Goal: Task Accomplishment & Management: Complete application form

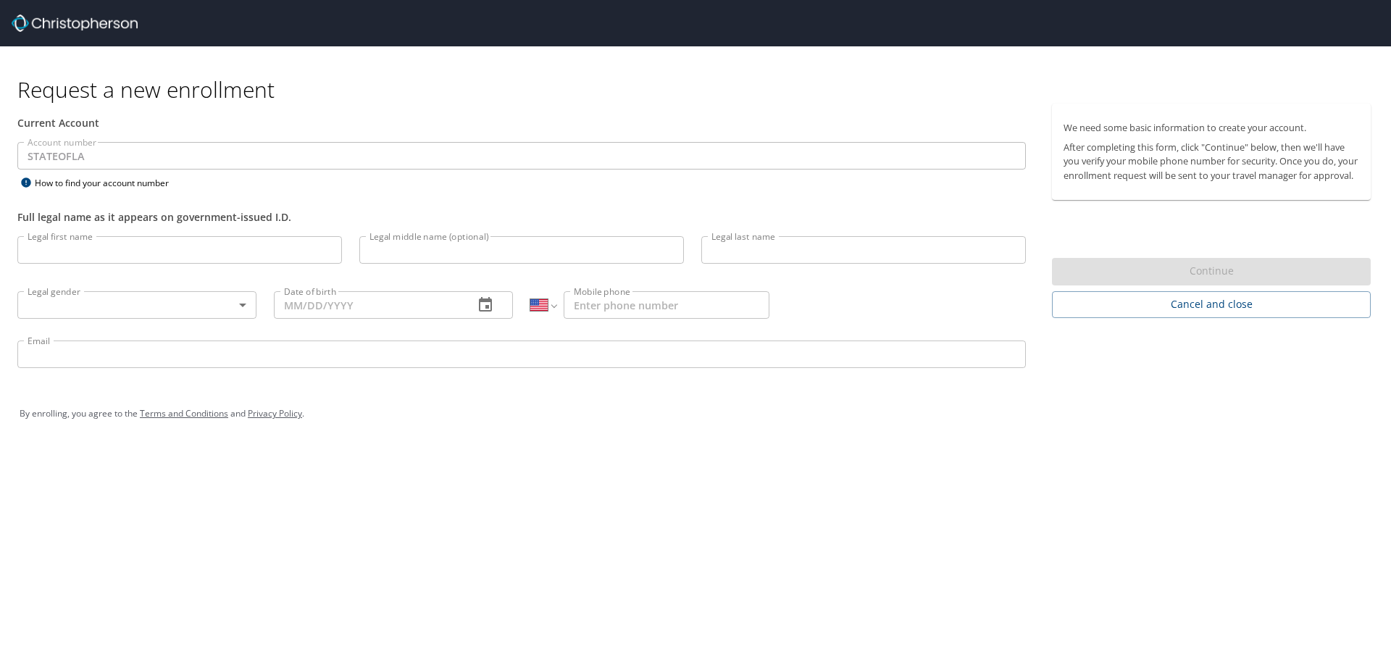
select select "US"
click at [170, 252] on input "Legal first name" at bounding box center [179, 250] width 325 height 28
type input "Anthony"
type input "Ciccio"
type input "(504) 428-6062"
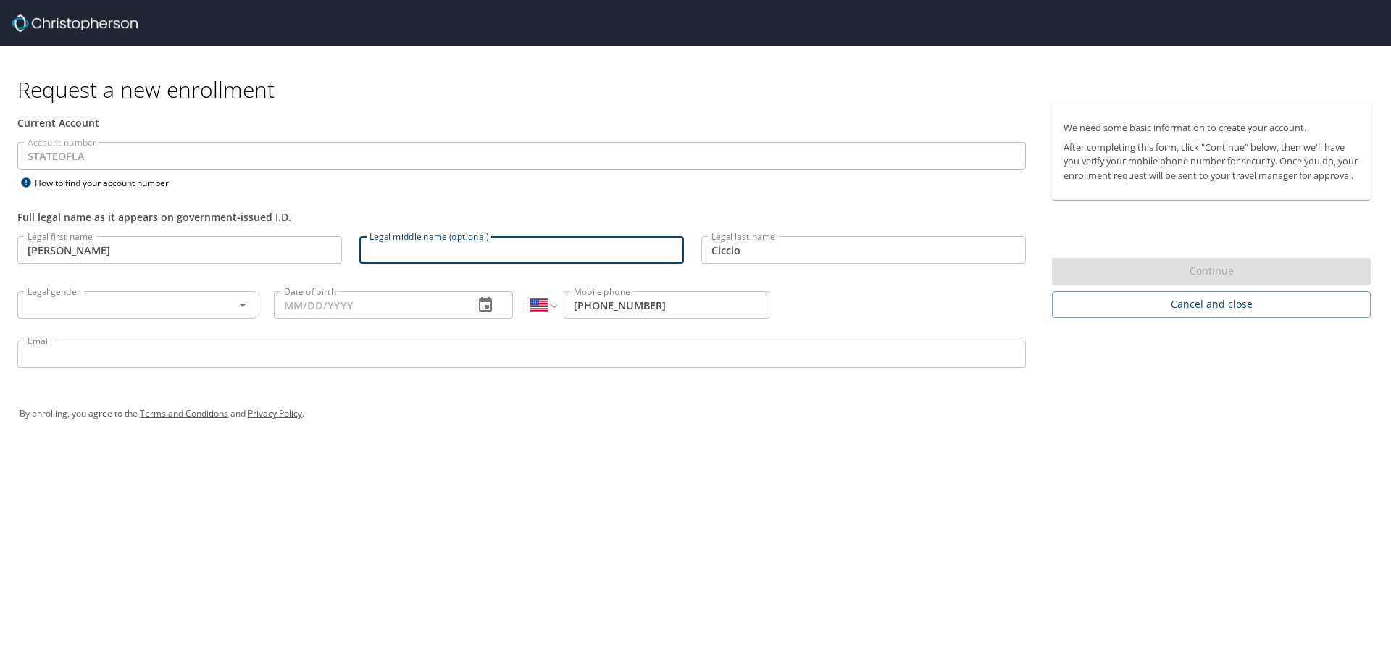
click at [405, 256] on input "Legal middle name (optional)" at bounding box center [521, 250] width 325 height 28
type input "Paul"
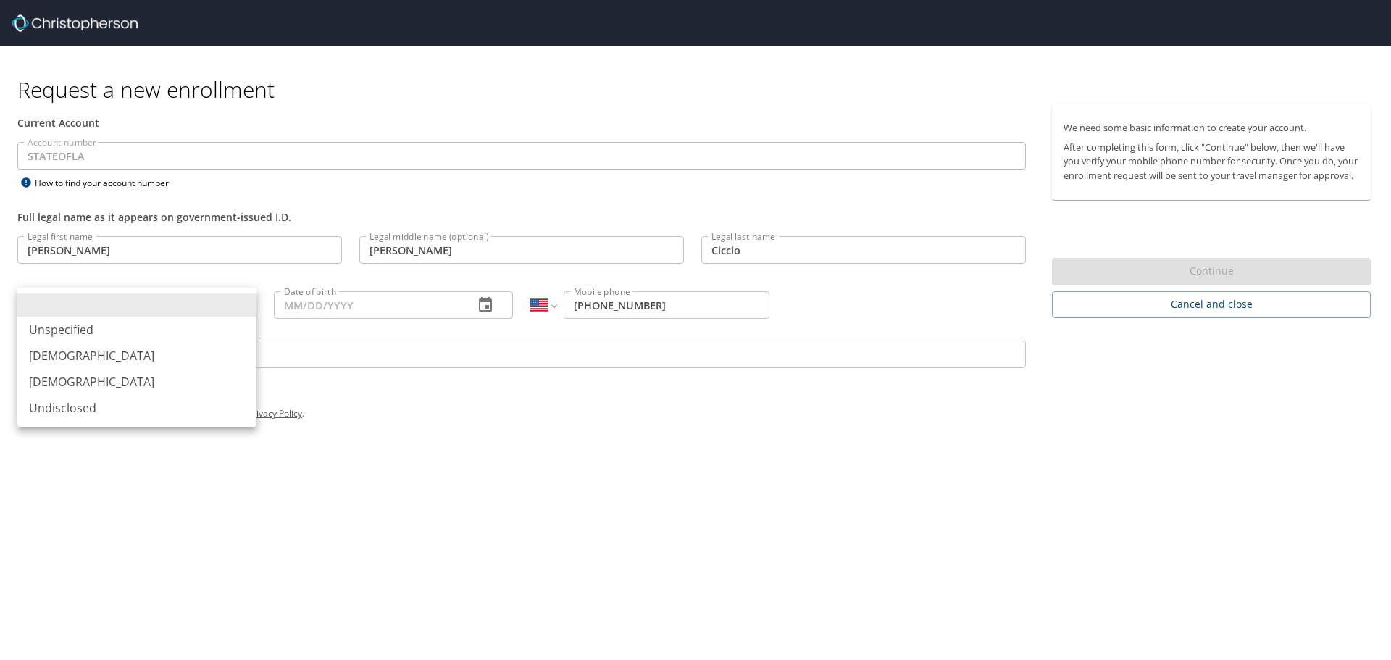
click at [237, 302] on body "Request a new enrollment Current Account Account number STATEOFLA Account numbe…" at bounding box center [695, 330] width 1391 height 660
click at [74, 354] on li "Male" at bounding box center [136, 356] width 239 height 26
type input "Male"
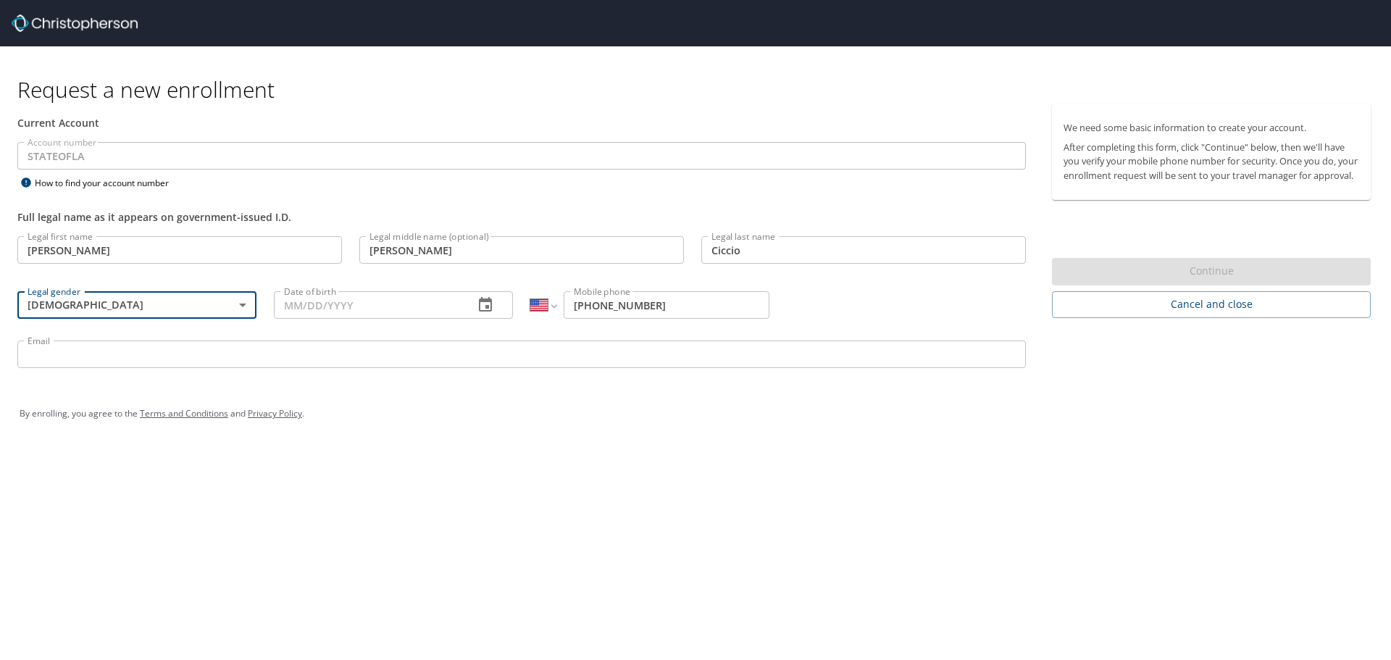
click at [396, 306] on input "Date of birth" at bounding box center [368, 305] width 188 height 28
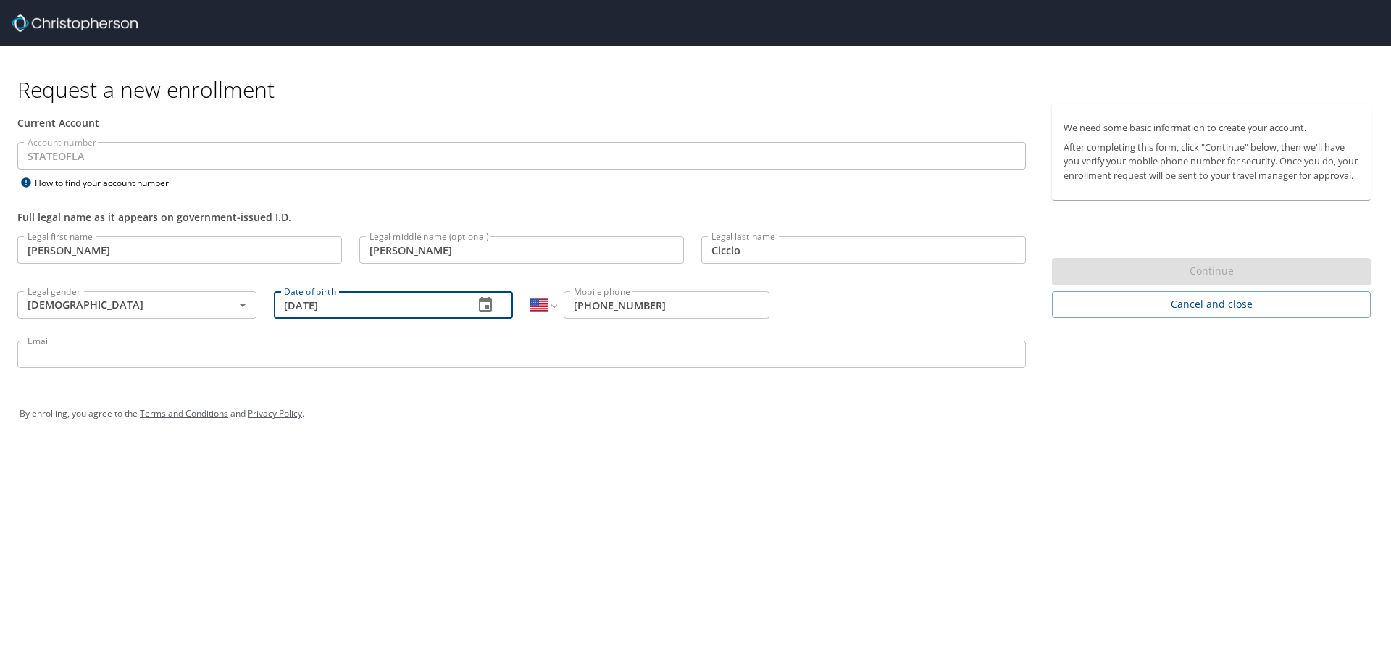
type input "08/04/1977"
click at [245, 357] on input "Email" at bounding box center [521, 355] width 1009 height 28
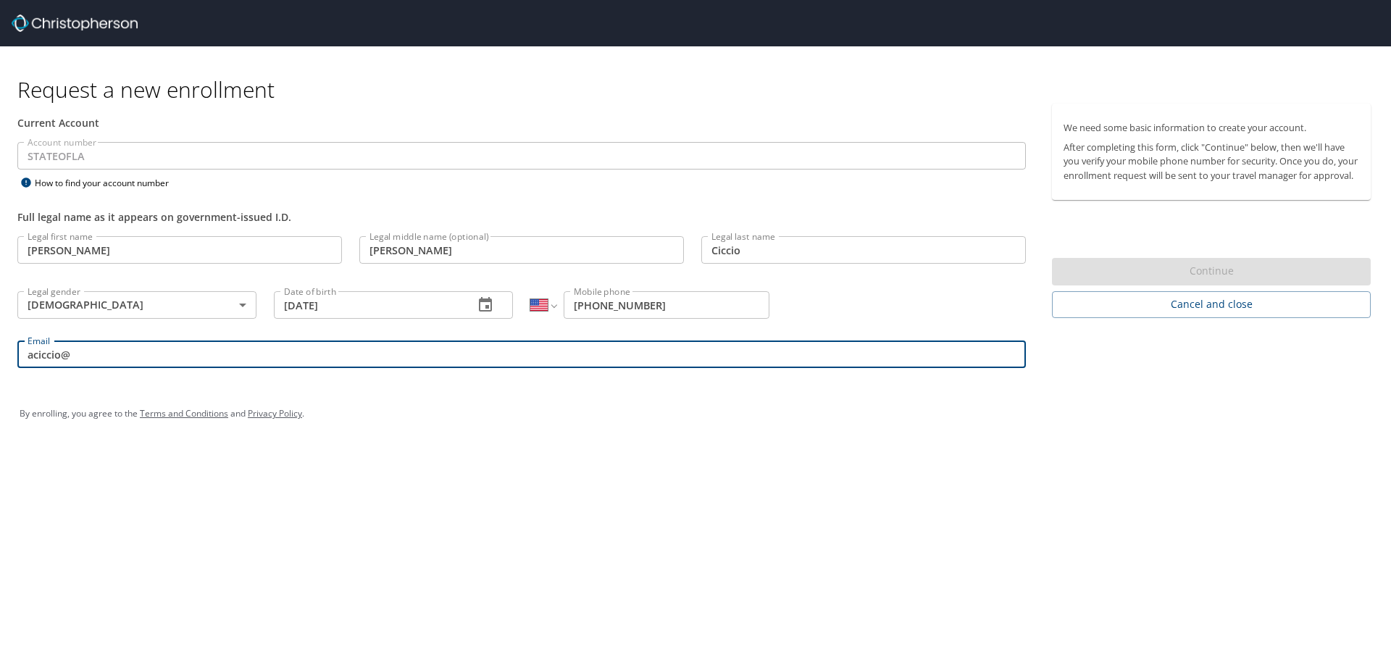
type input "aciccio@floodauthority.org"
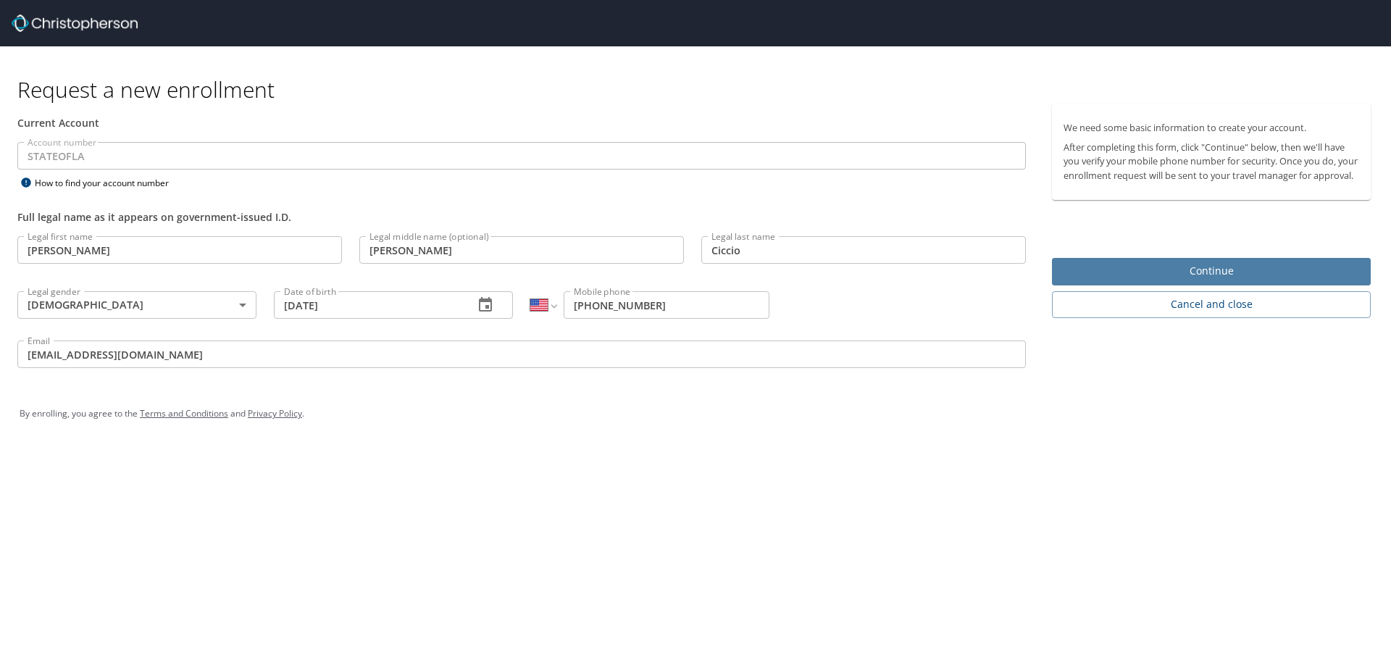
click at [1177, 280] on span "Continue" at bounding box center [1212, 271] width 296 height 18
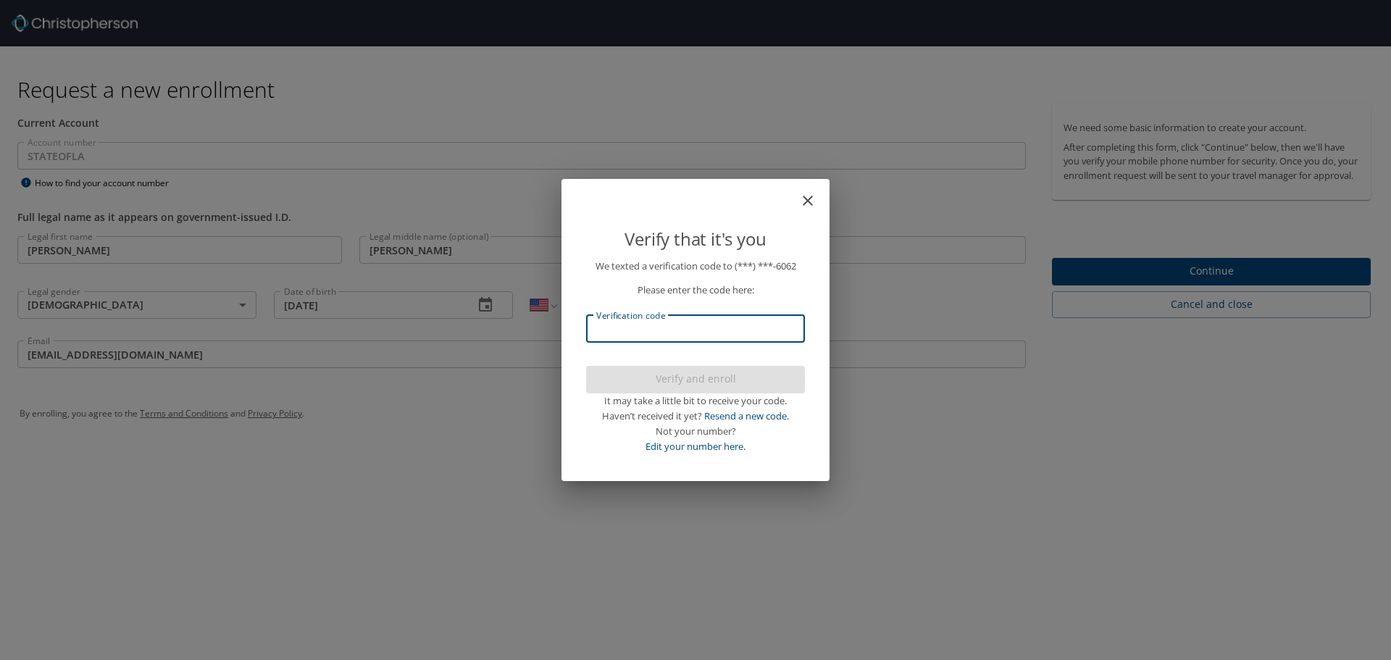
click at [629, 330] on input "Verification code" at bounding box center [695, 329] width 219 height 28
type input "653"
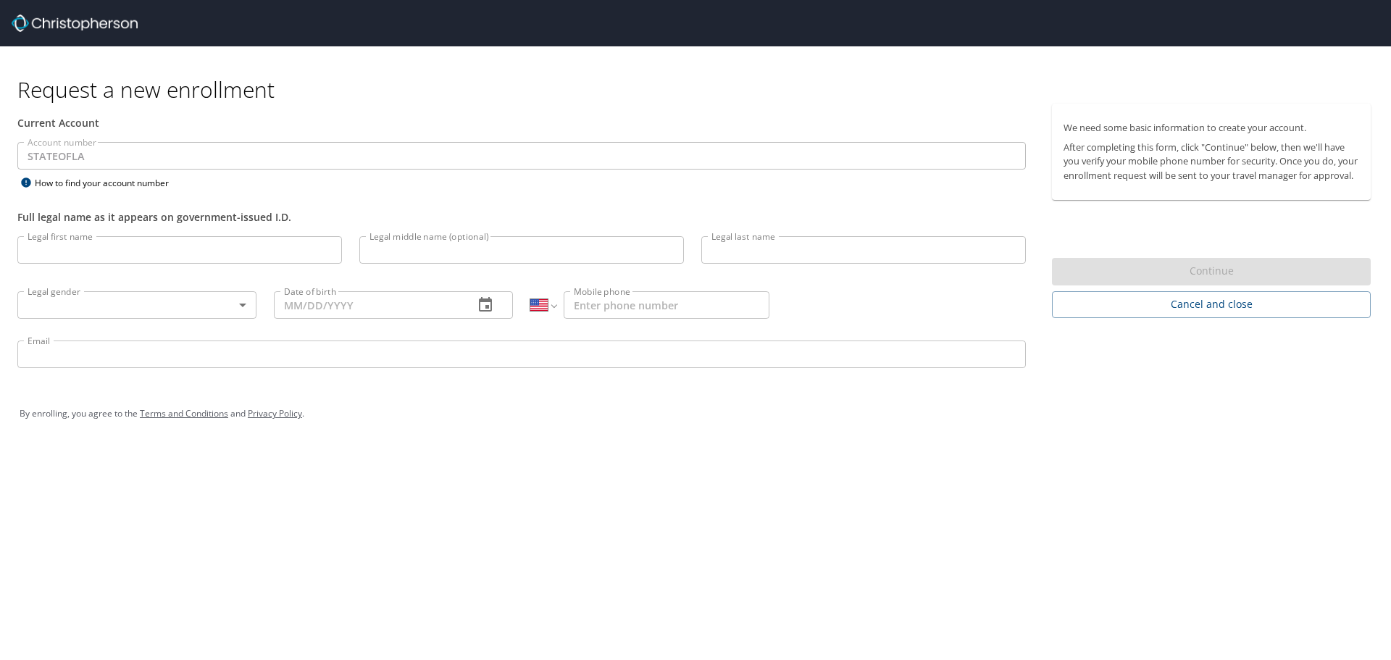
select select "US"
click at [121, 248] on input "Legal first name" at bounding box center [179, 250] width 325 height 28
type input "Anthony"
type input "Ciccio"
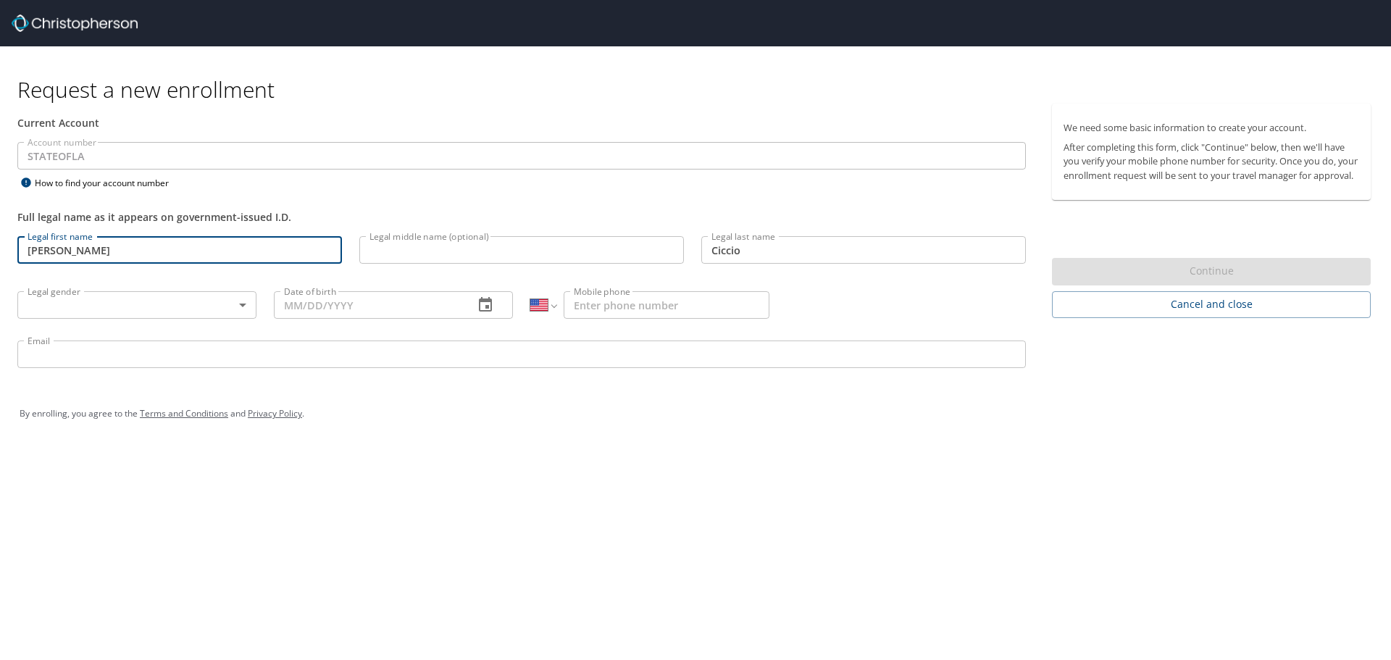
type input "(504) 428-6062"
select select "US"
click at [108, 254] on input "Legal first name" at bounding box center [179, 250] width 325 height 28
type input "Anthony"
type input "Ciccio"
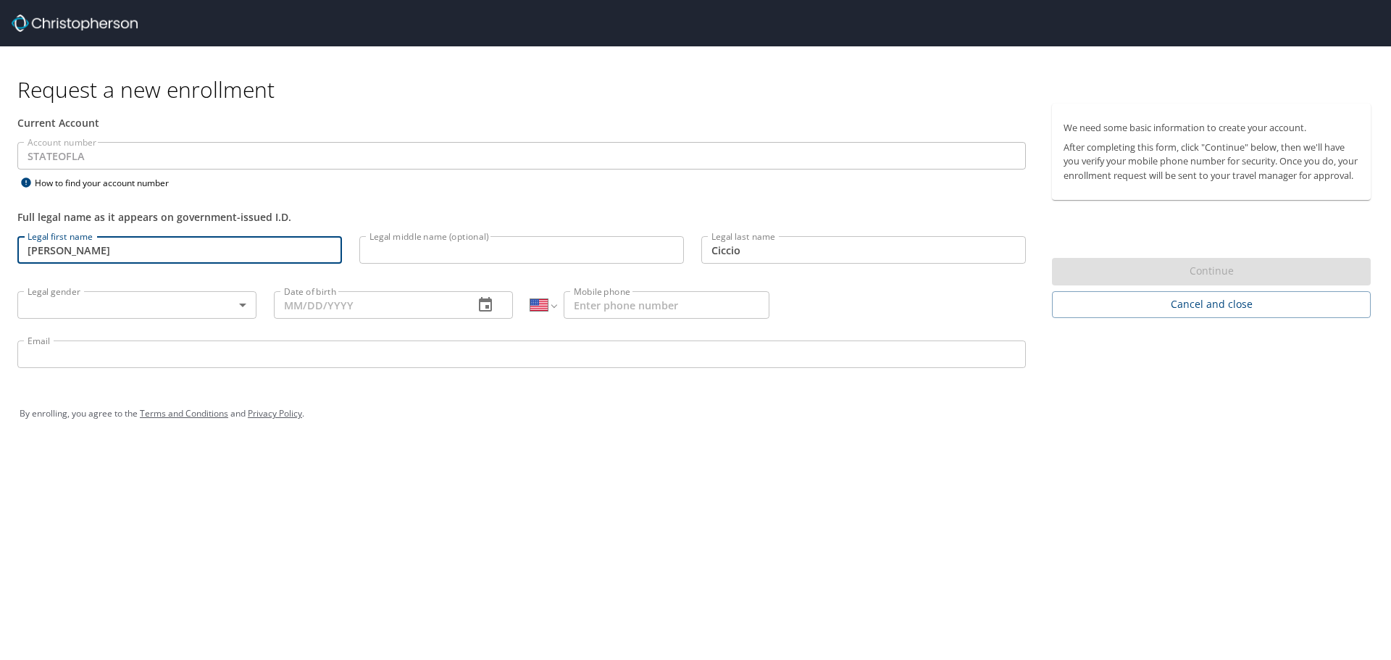
type input "(504) 428-6062"
click at [516, 250] on input "Legal middle name (optional)" at bounding box center [521, 250] width 325 height 28
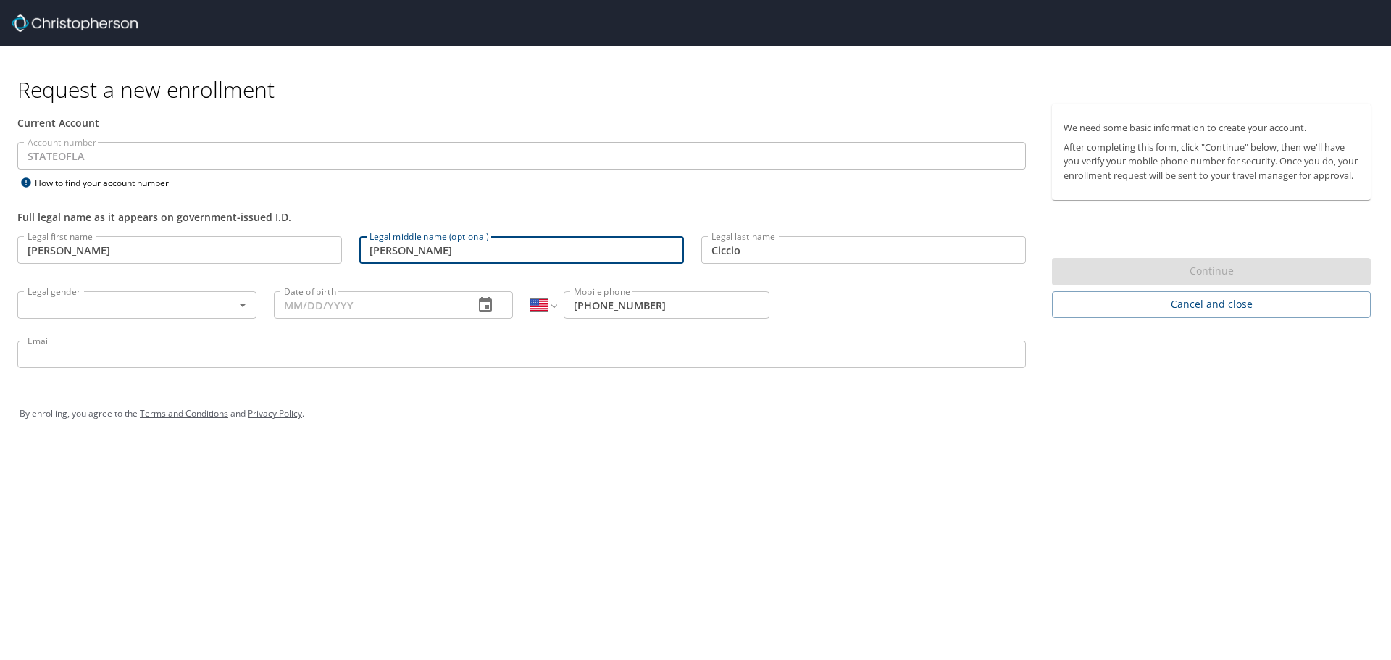
type input "Paul"
click at [225, 311] on body "Request a new enrollment Current Account Account number STATEOFLA Account numbe…" at bounding box center [695, 330] width 1391 height 660
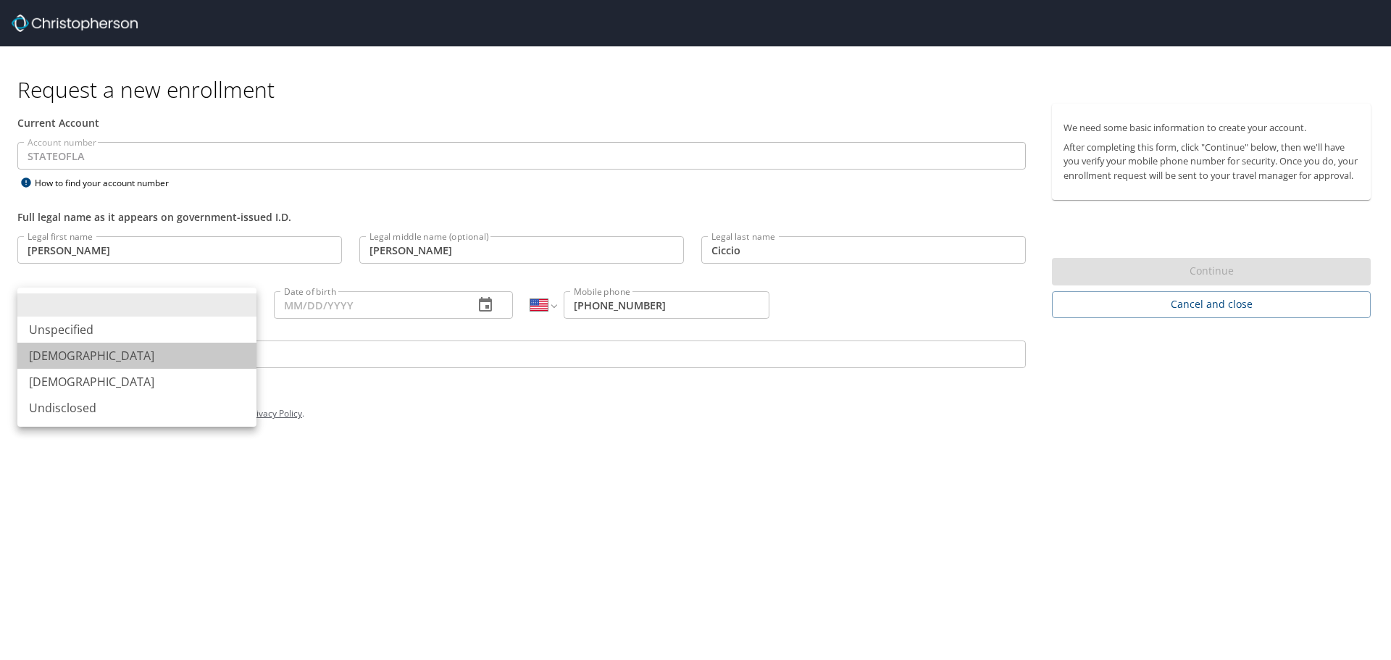
click at [131, 354] on li "Male" at bounding box center [136, 356] width 239 height 26
type input "Male"
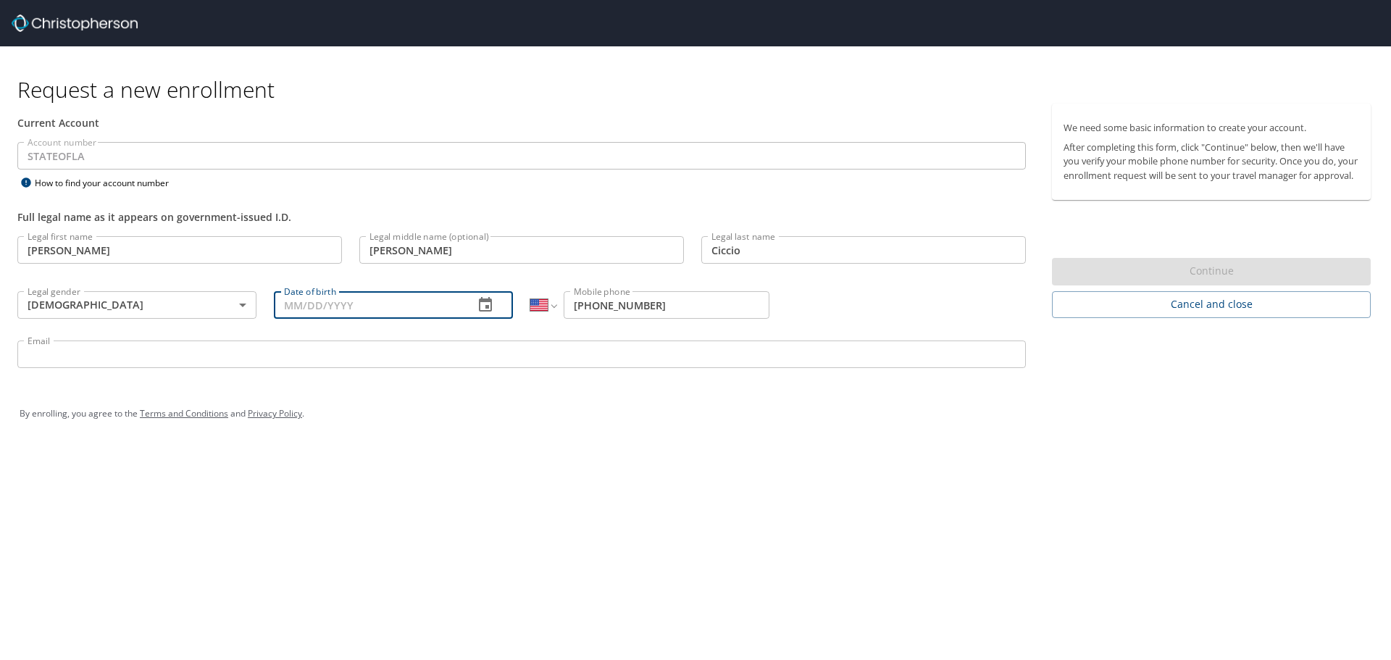
click at [447, 307] on input "Date of birth" at bounding box center [368, 305] width 188 height 28
type input "08/04/1977"
click at [225, 361] on input "Email" at bounding box center [521, 355] width 1009 height 28
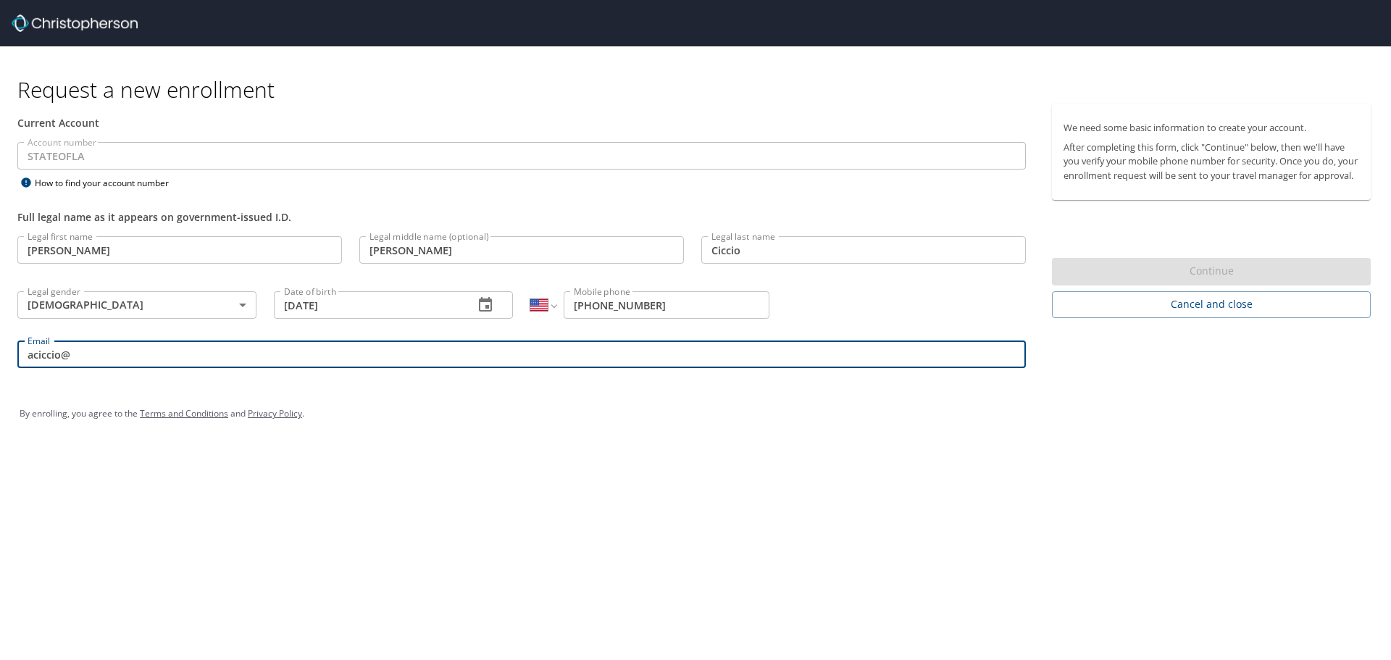
type input "aciccio@floodauthority.org"
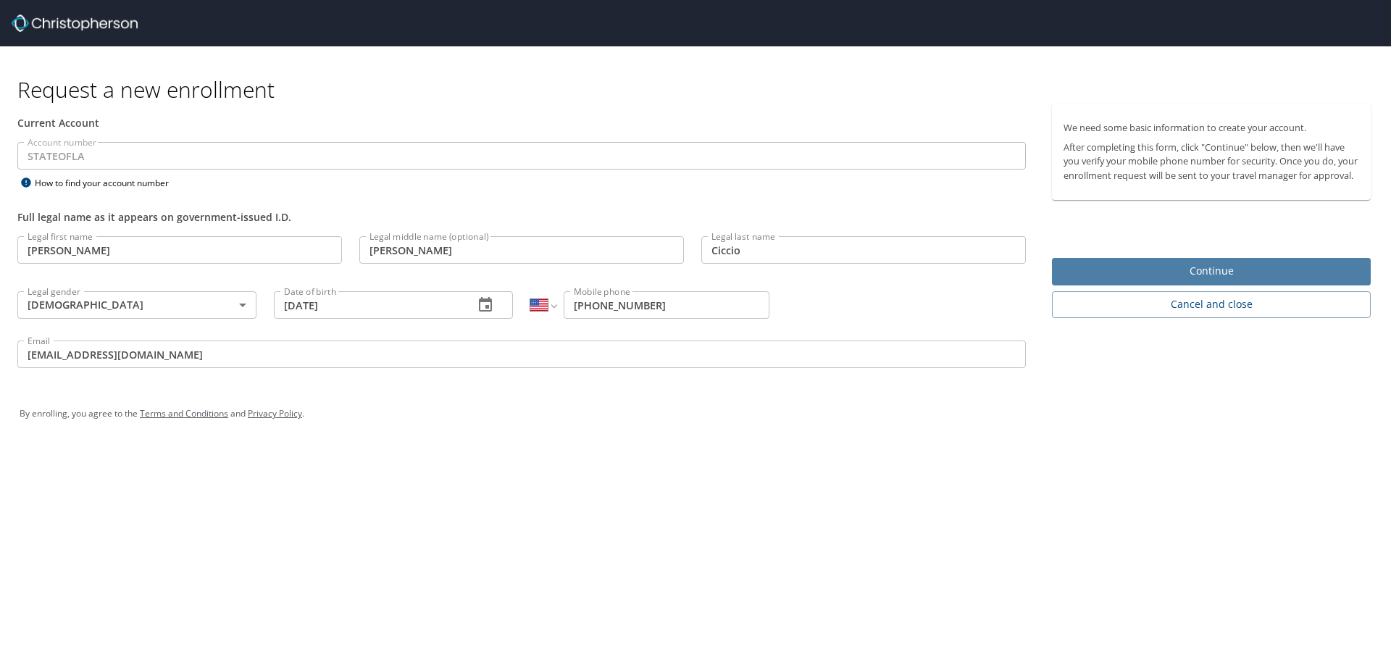
click at [1212, 280] on span "Continue" at bounding box center [1212, 271] width 296 height 18
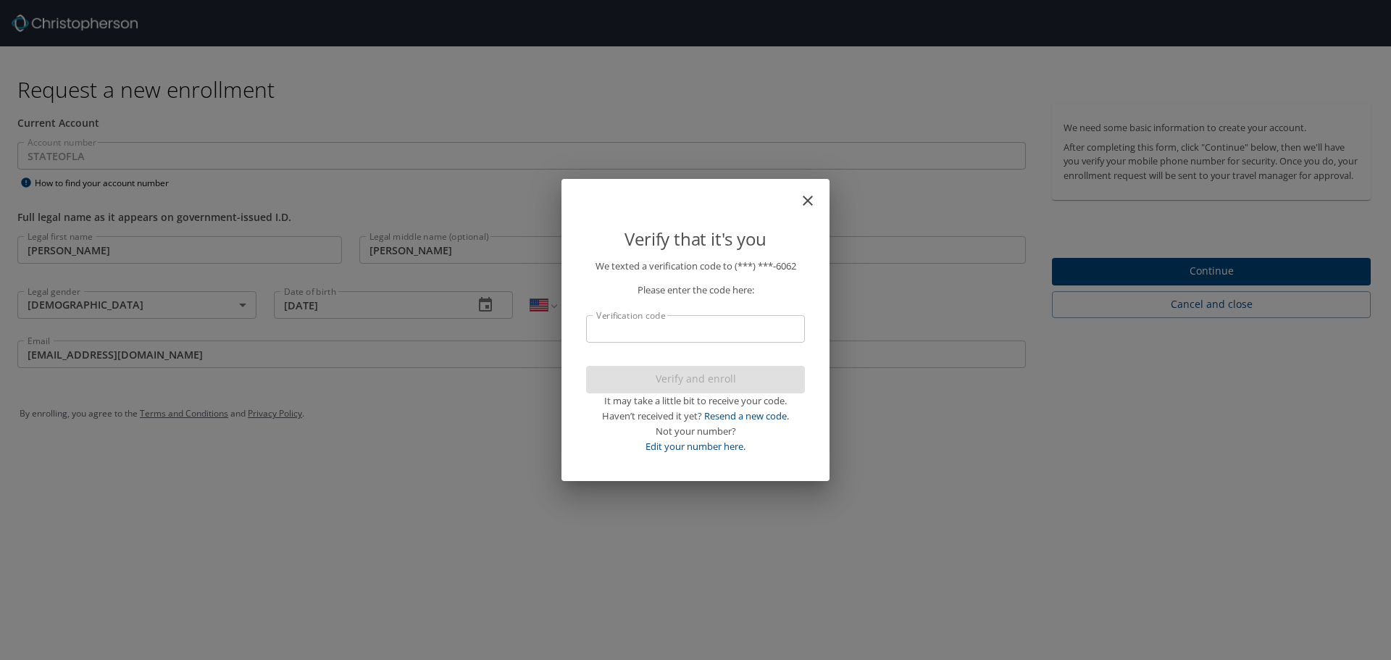
click at [685, 330] on input "Verification code" at bounding box center [695, 329] width 219 height 28
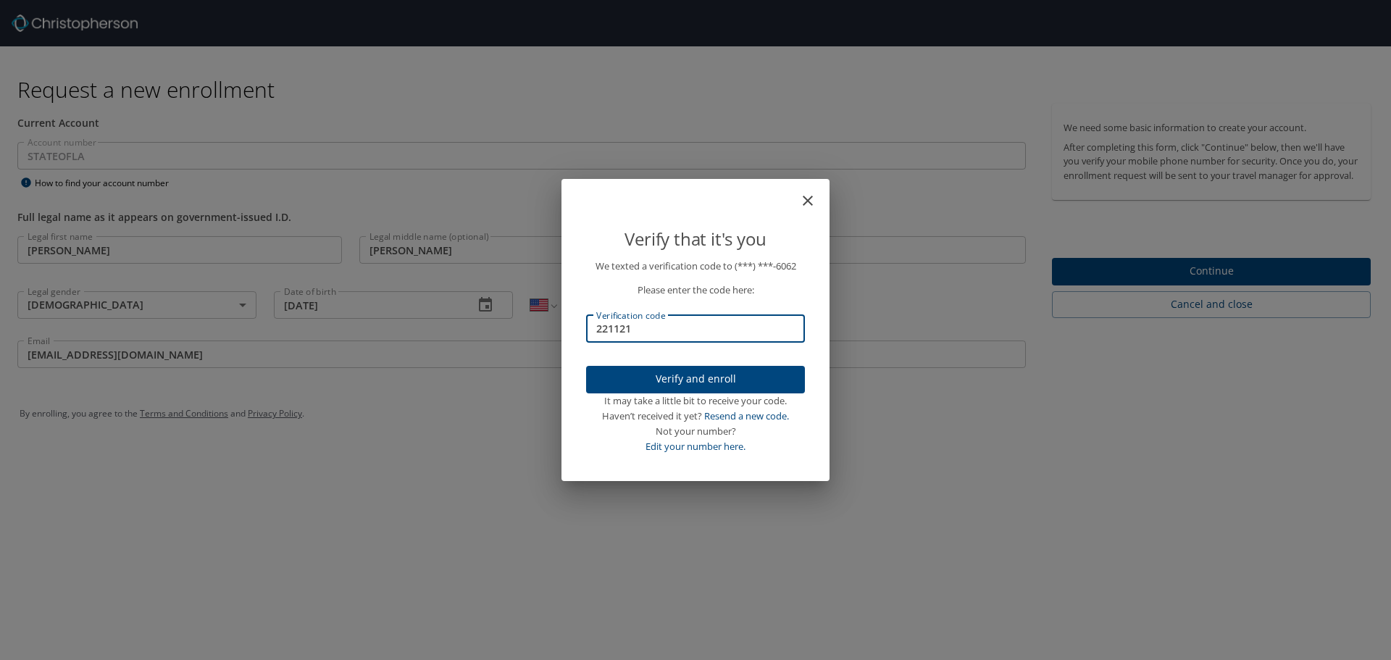
type input "221121"
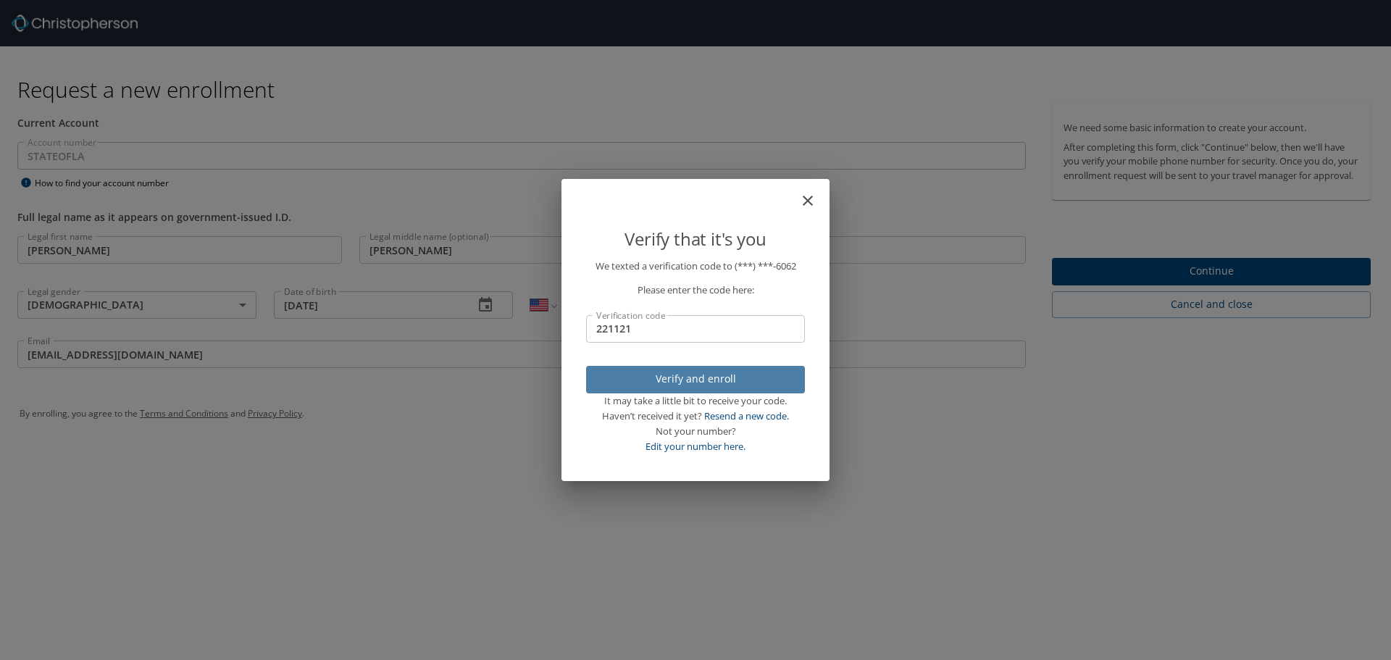
click at [698, 380] on span "Verify and enroll" at bounding box center [696, 379] width 196 height 18
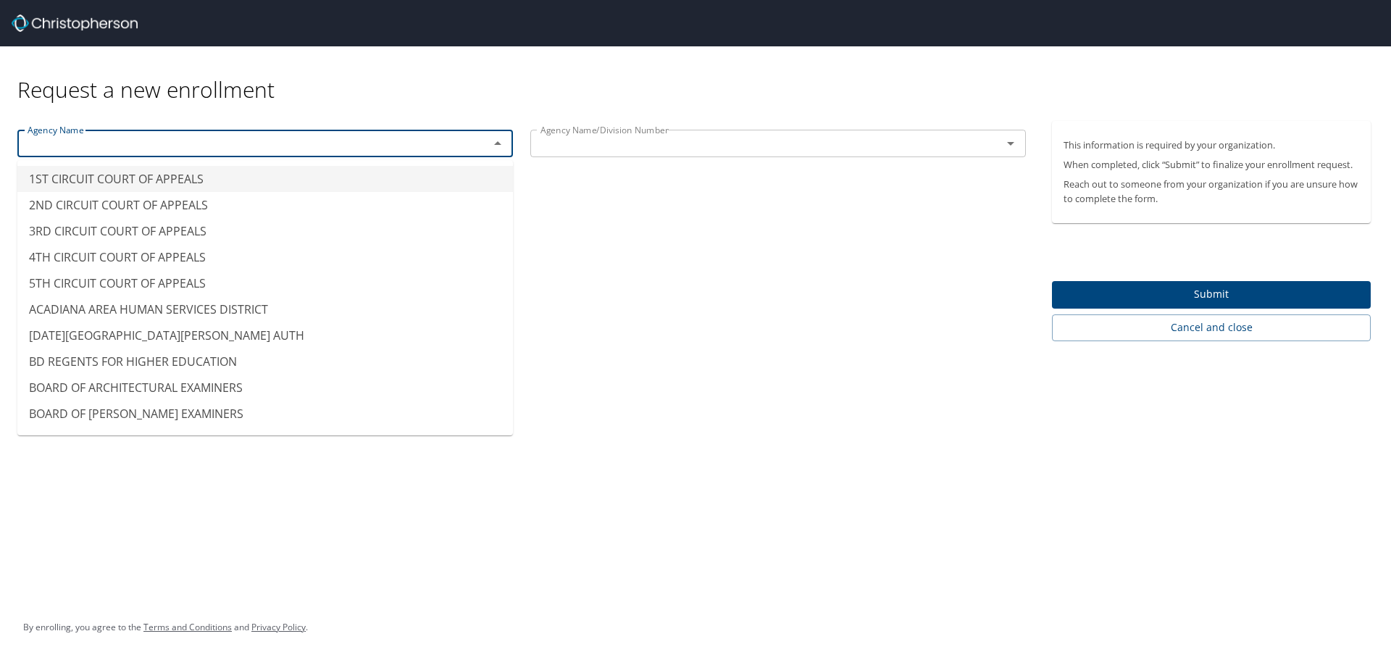
click at [140, 144] on input "text" at bounding box center [244, 143] width 444 height 19
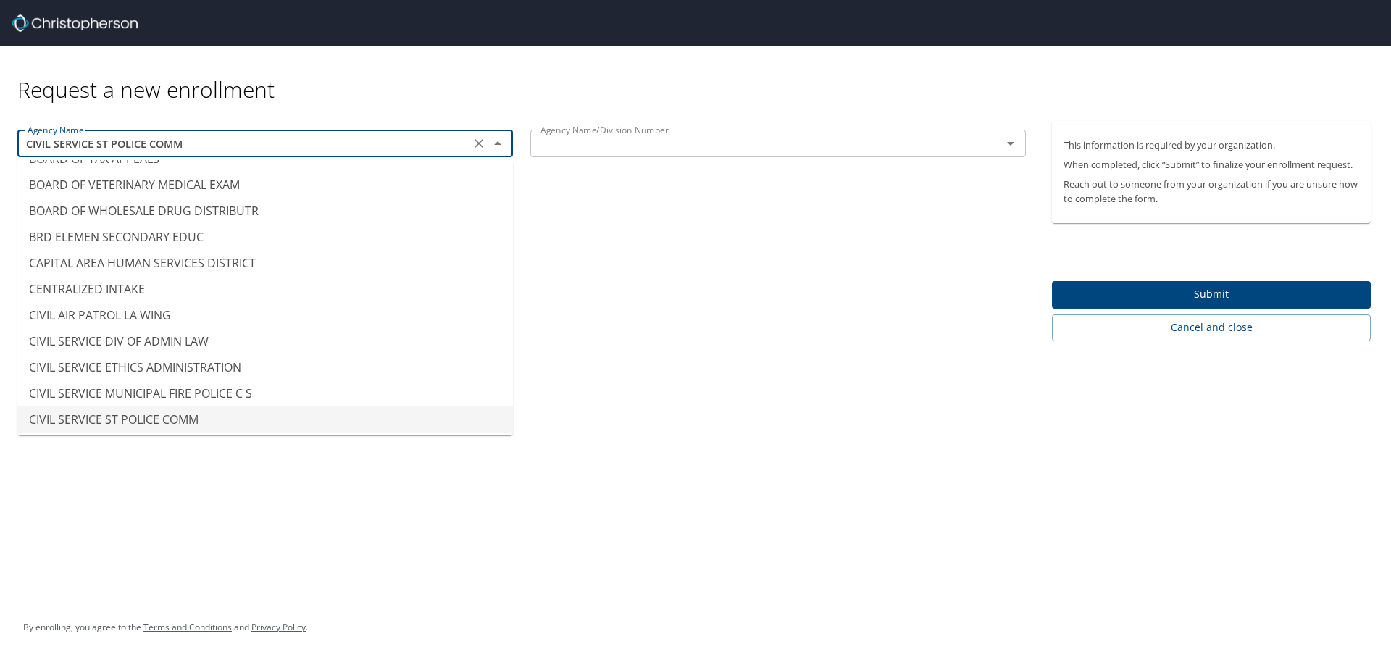
click at [296, 143] on input "CIVIL SERVICE ST POLICE COMM" at bounding box center [244, 143] width 444 height 19
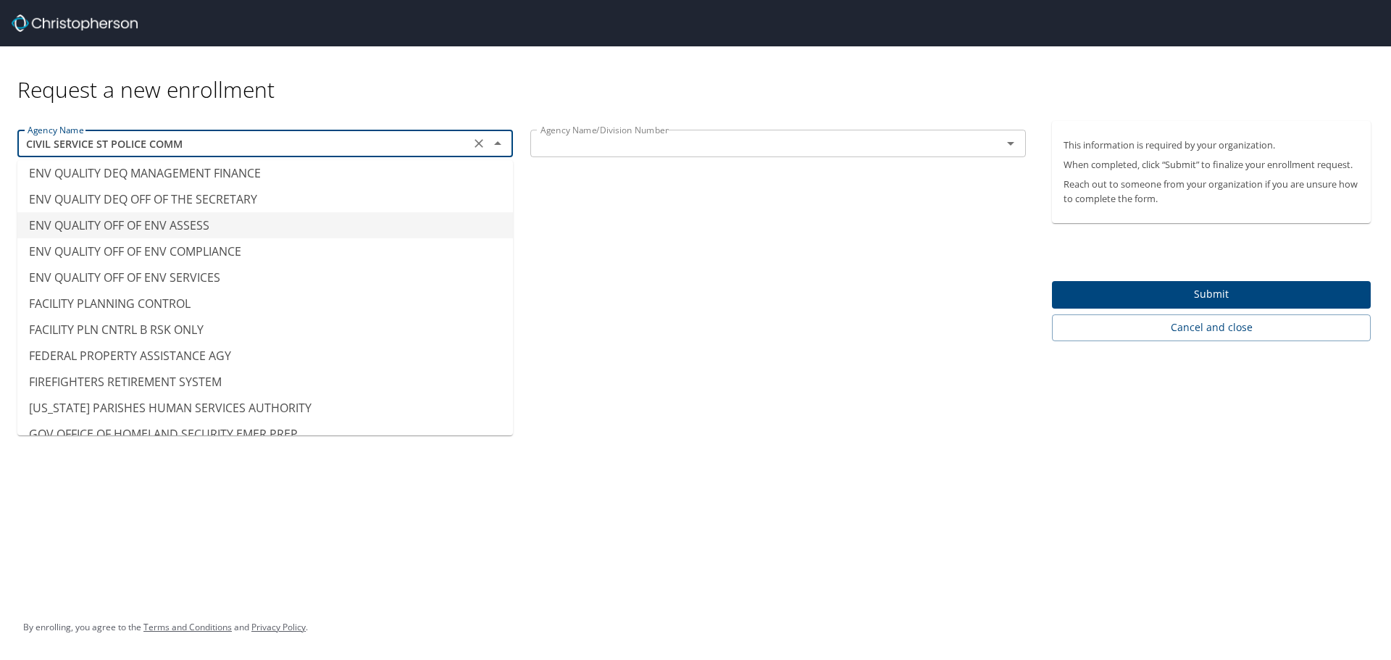
scroll to position [2999, 0]
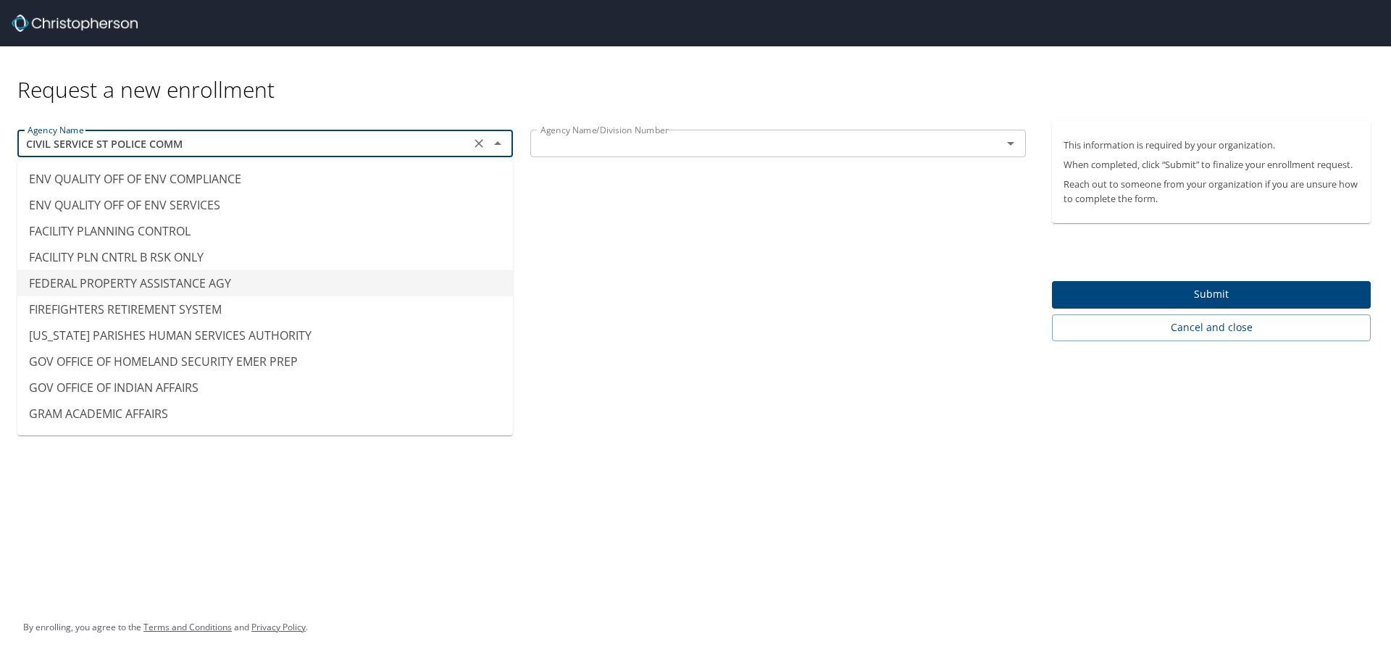
type input "FEDERAL PROPERTY ASSISTANCE AGY"
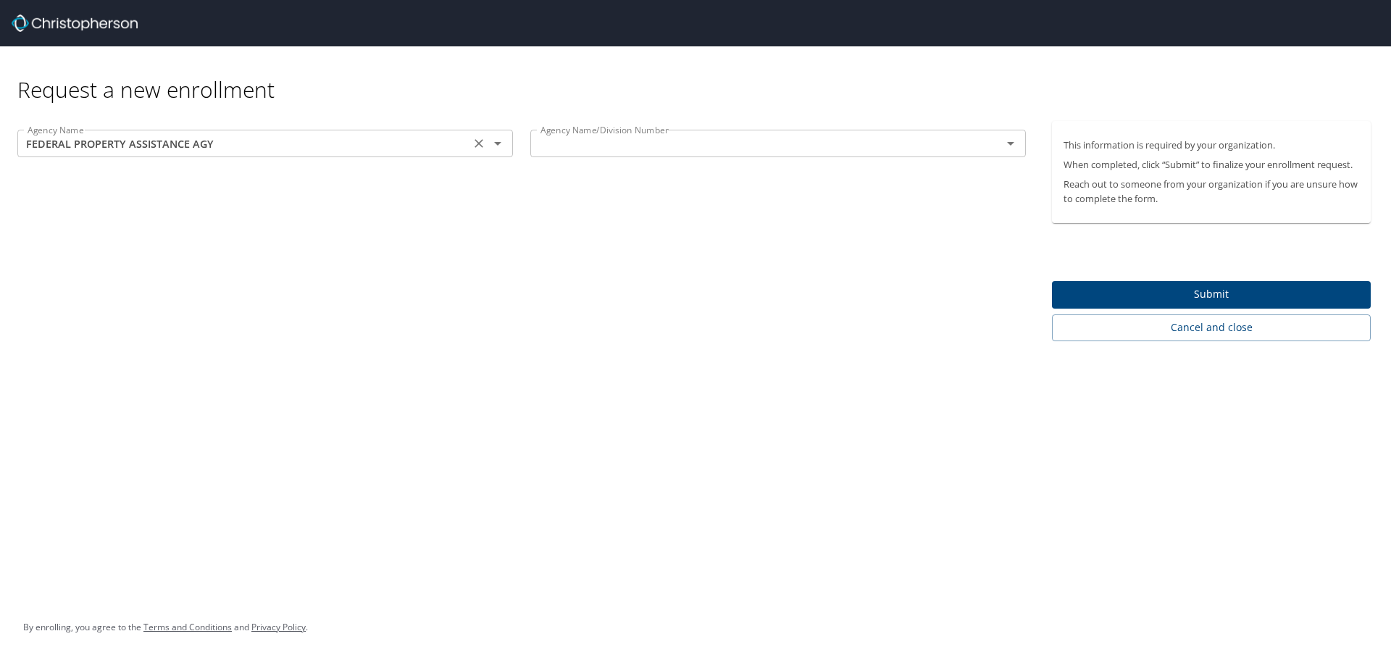
click at [302, 146] on input "FEDERAL PROPERTY ASSISTANCE AGY" at bounding box center [244, 143] width 444 height 19
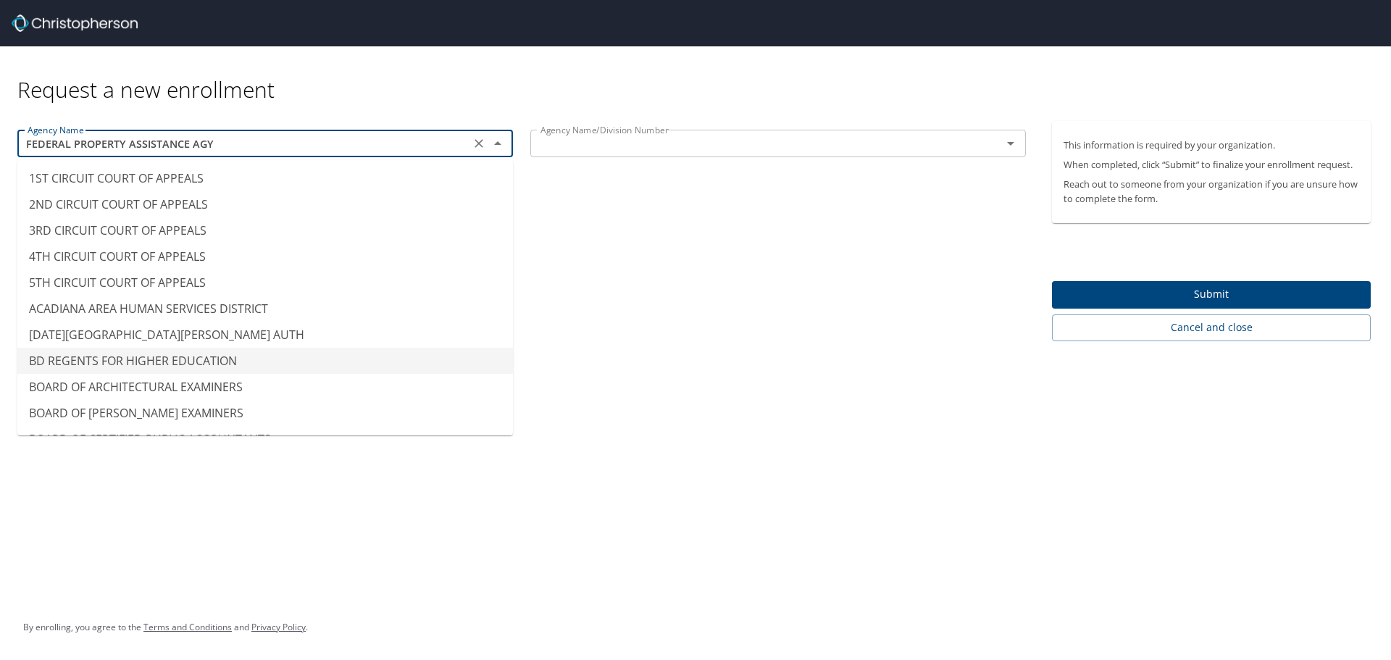
scroll to position [0, 0]
click at [485, 143] on icon "Clear" at bounding box center [479, 143] width 14 height 14
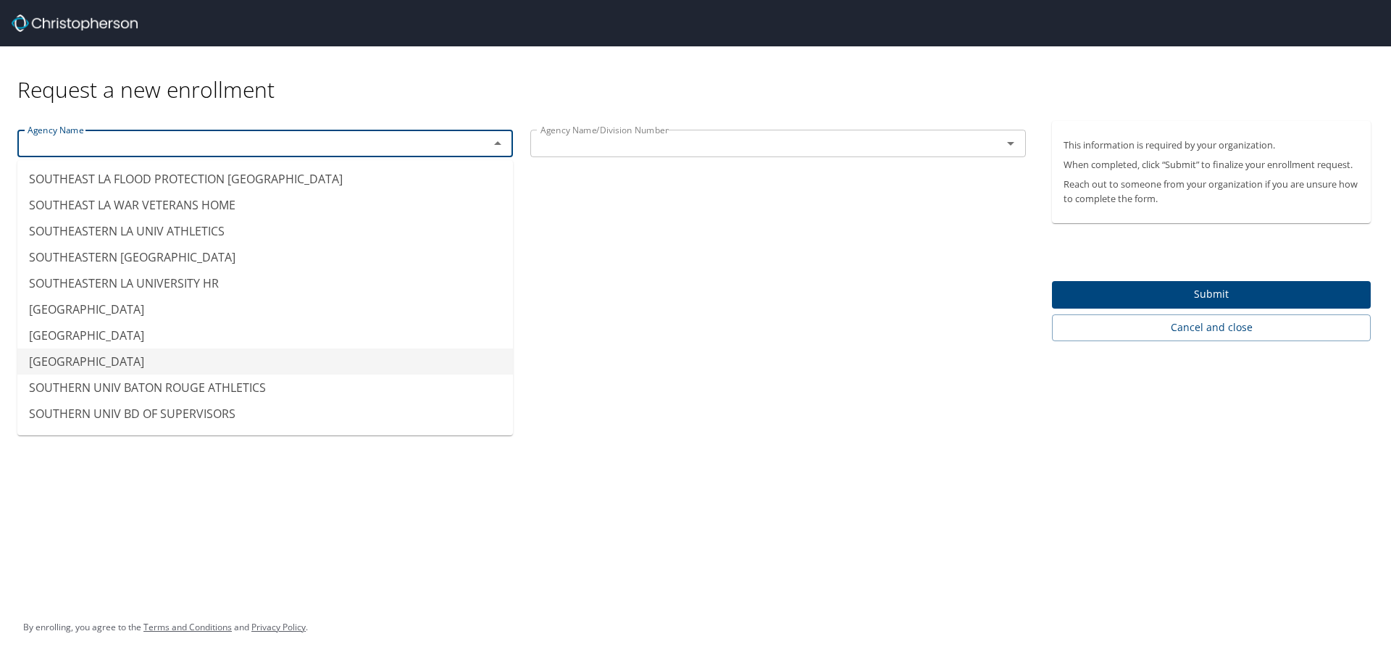
scroll to position [10880, 0]
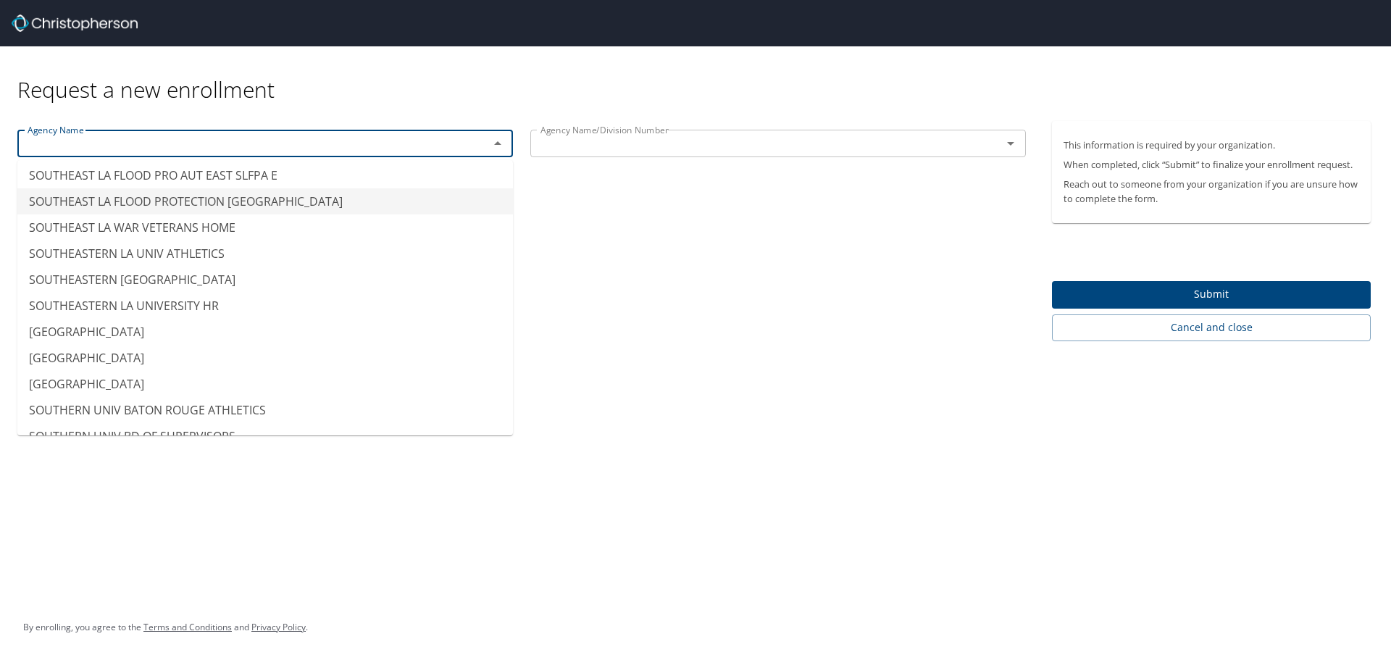
click at [199, 196] on li "SOUTHEAST LA FLOOD PROTECTION AUTH EAST" at bounding box center [265, 201] width 496 height 26
type input "SOUTHEAST LA FLOOD PROTECTION AUTH EAST"
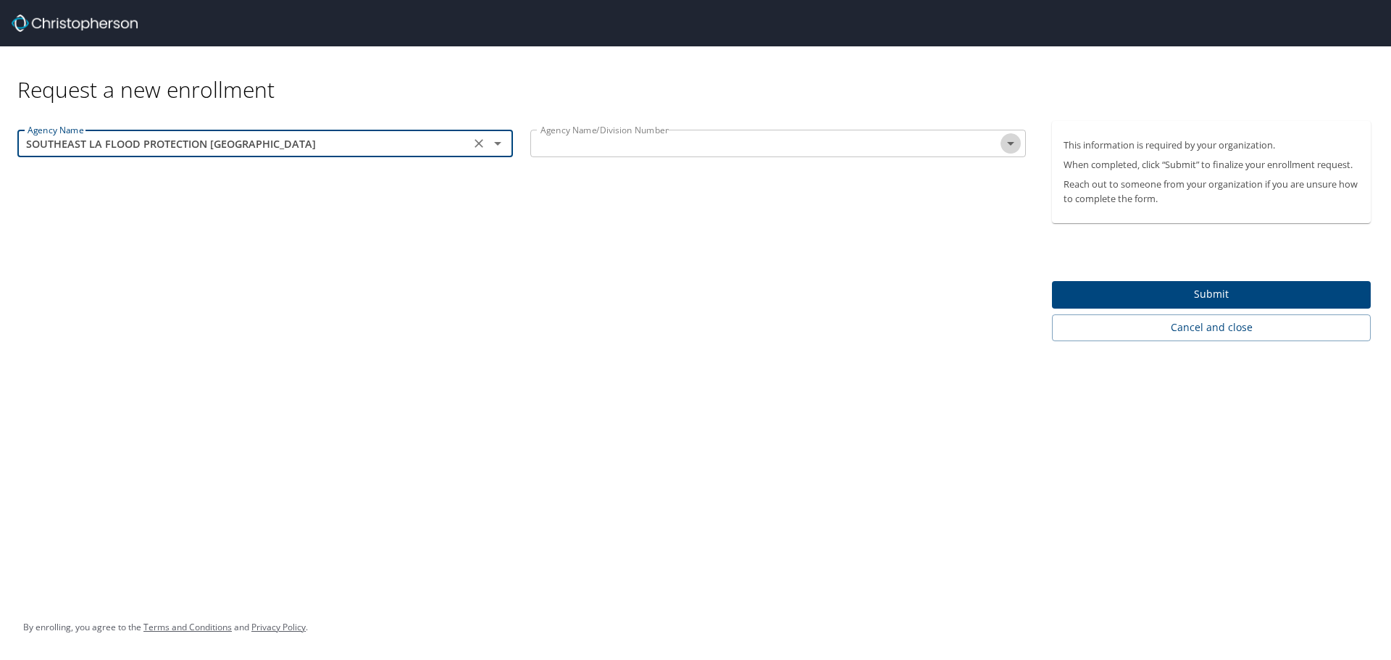
click at [1011, 144] on icon "Open" at bounding box center [1010, 144] width 7 height 4
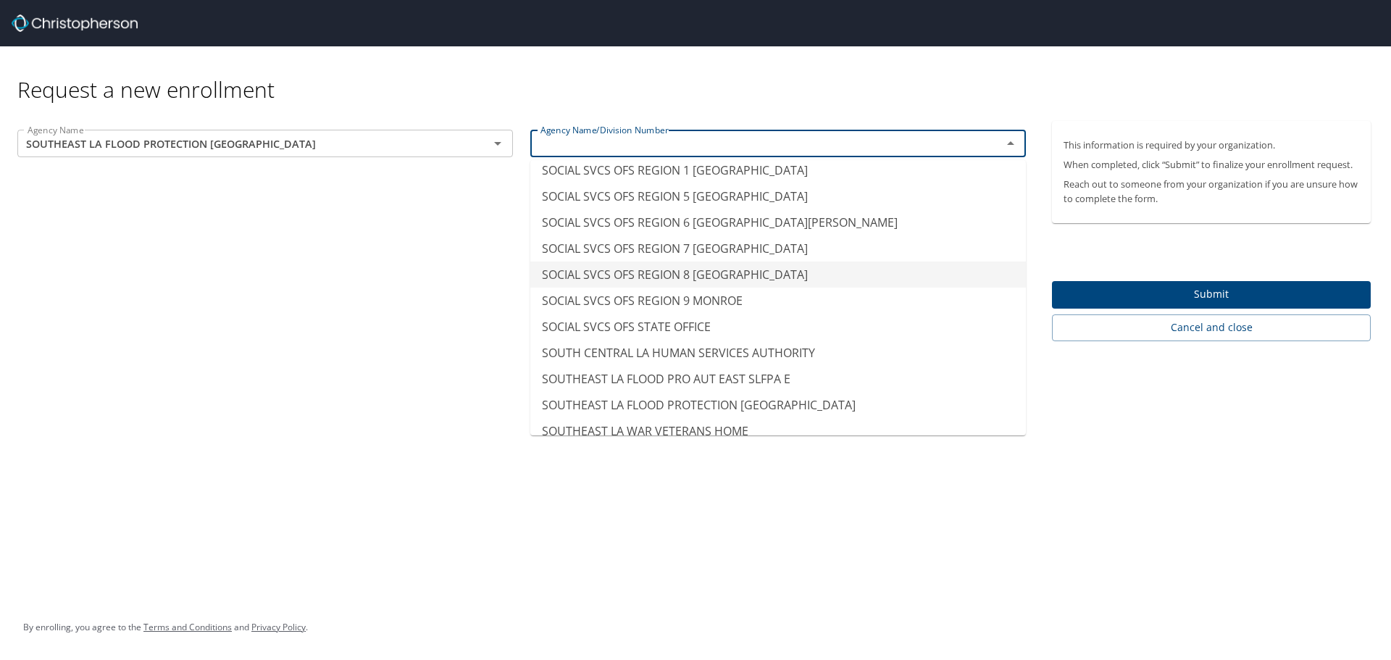
scroll to position [10723, 0]
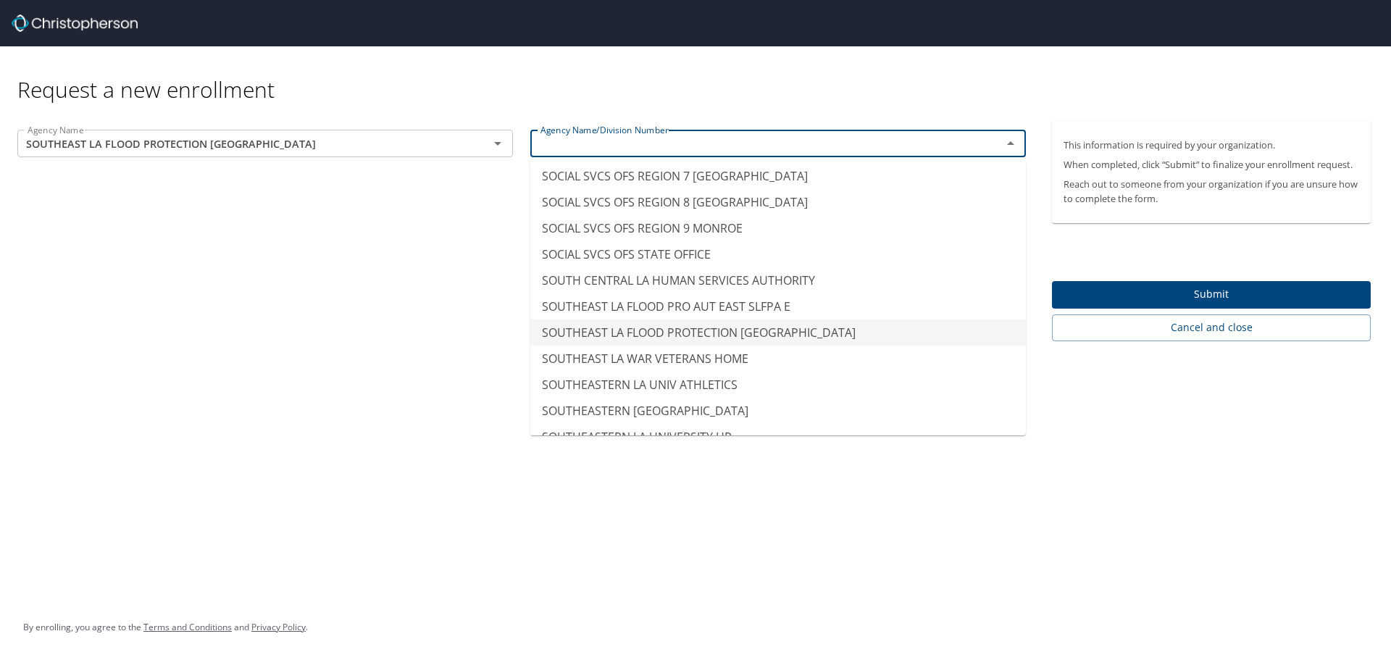
click at [761, 333] on li "SOUTHEAST LA FLOOD PROTECTION AUTH EAST" at bounding box center [778, 333] width 496 height 26
type input "SOUTHEAST LA FLOOD PROTECTION AUTH EAST"
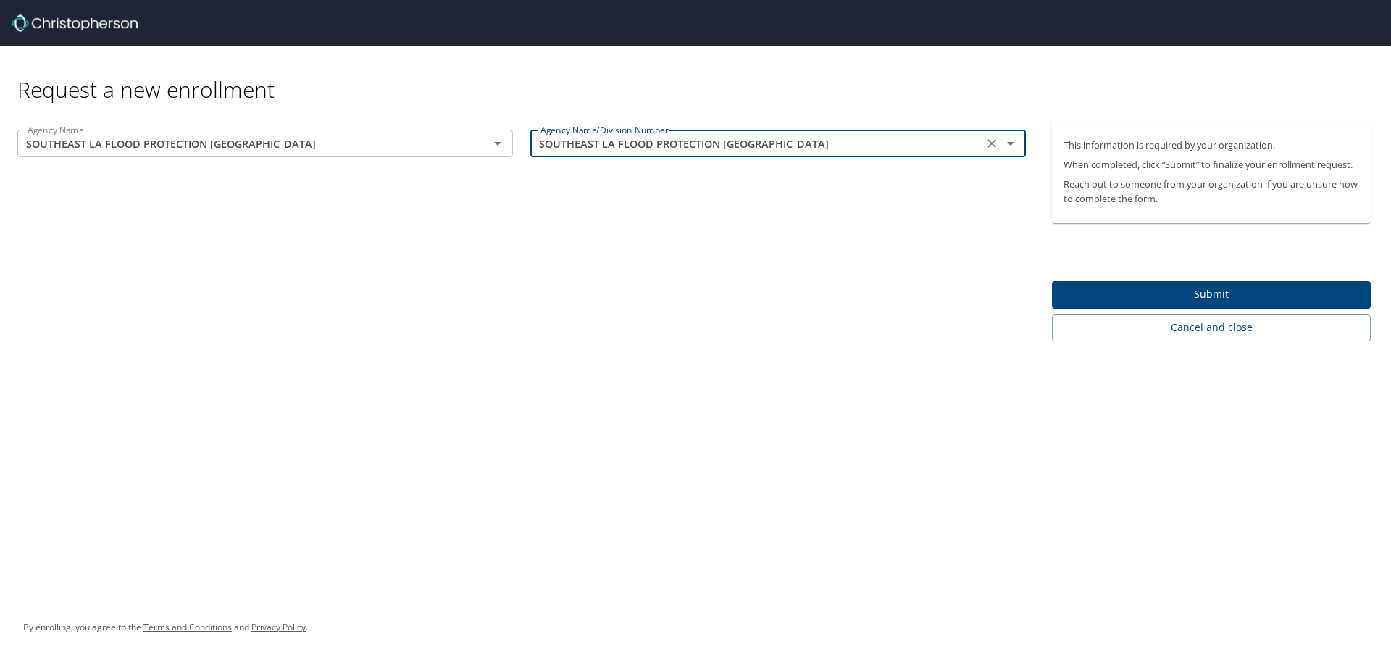
click at [1201, 294] on span "Submit" at bounding box center [1212, 294] width 296 height 18
